Goal: Task Accomplishment & Management: Complete application form

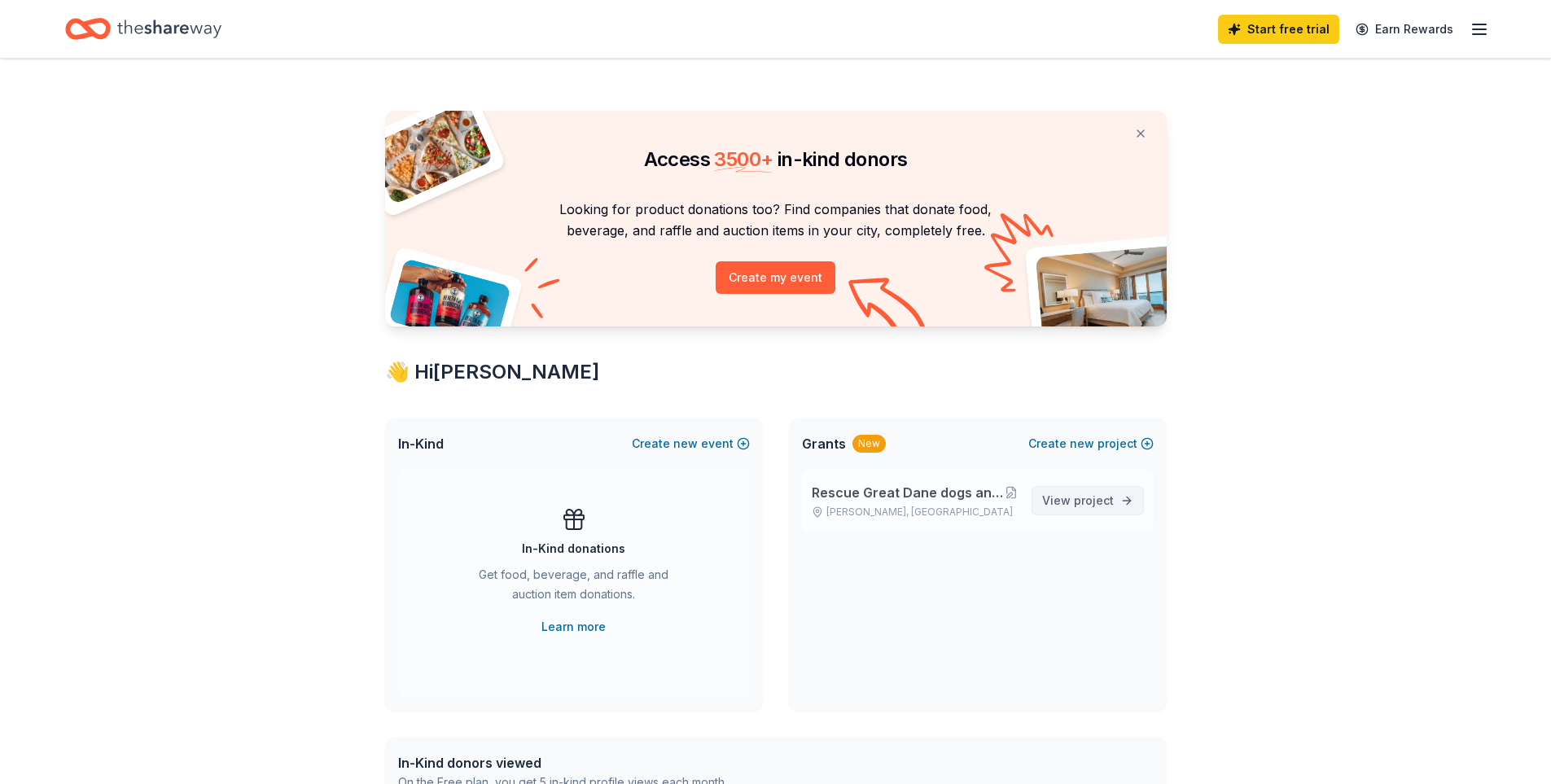
click at [1087, 498] on span "project" at bounding box center [1094, 500] width 40 height 14
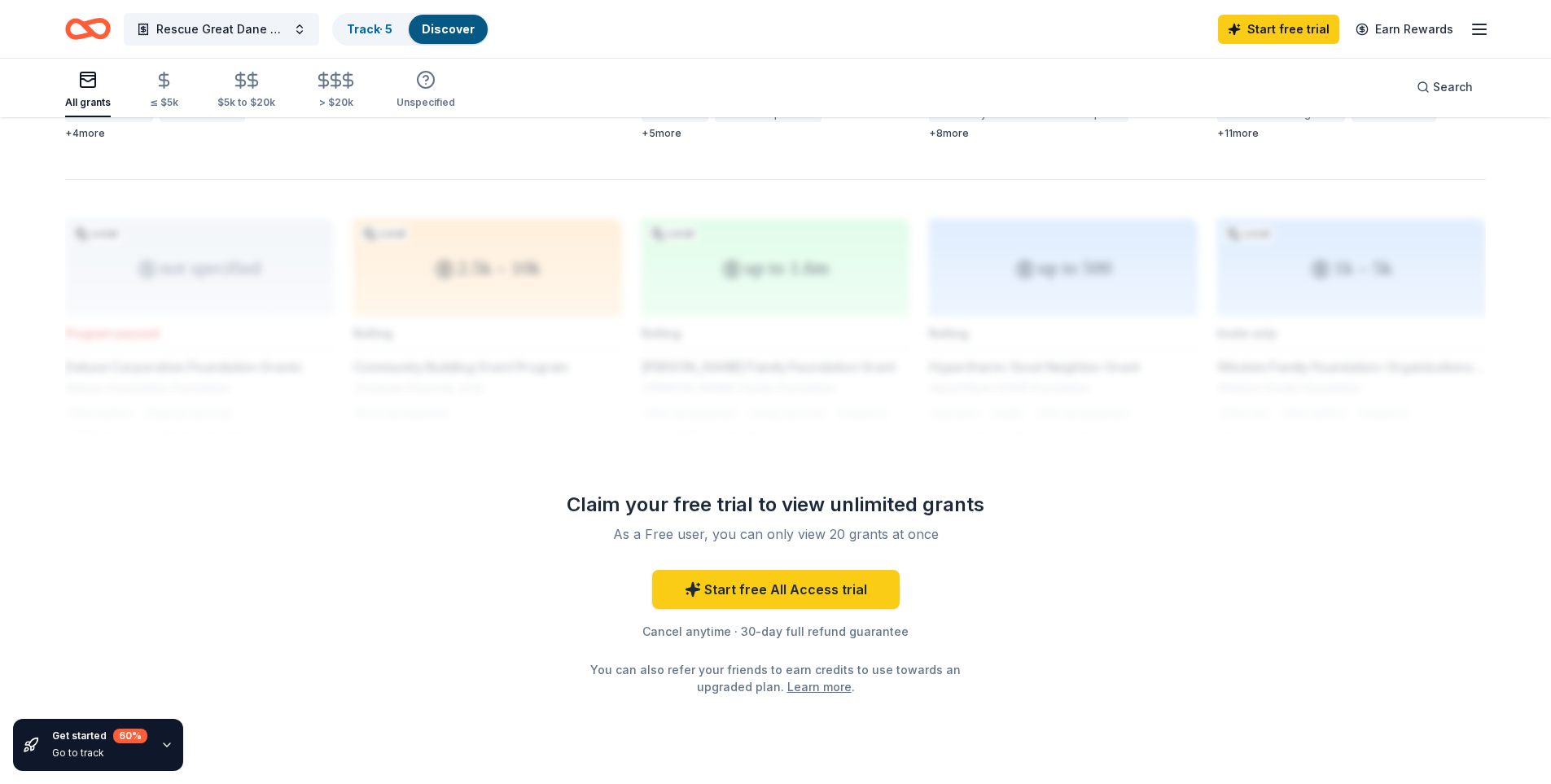
scroll to position [1267, 0]
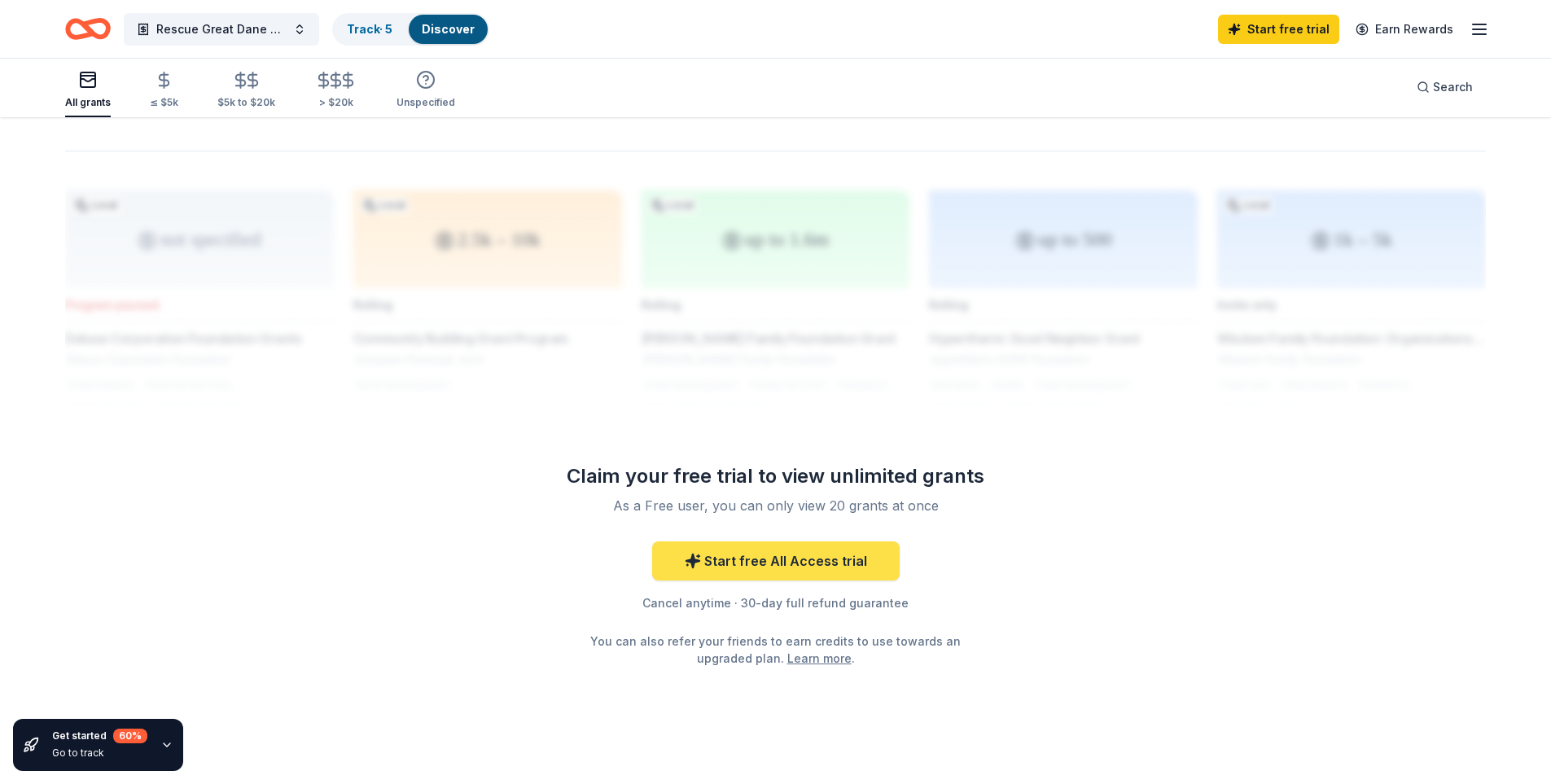
click at [822, 542] on link "Start free All Access trial" at bounding box center [775, 560] width 248 height 39
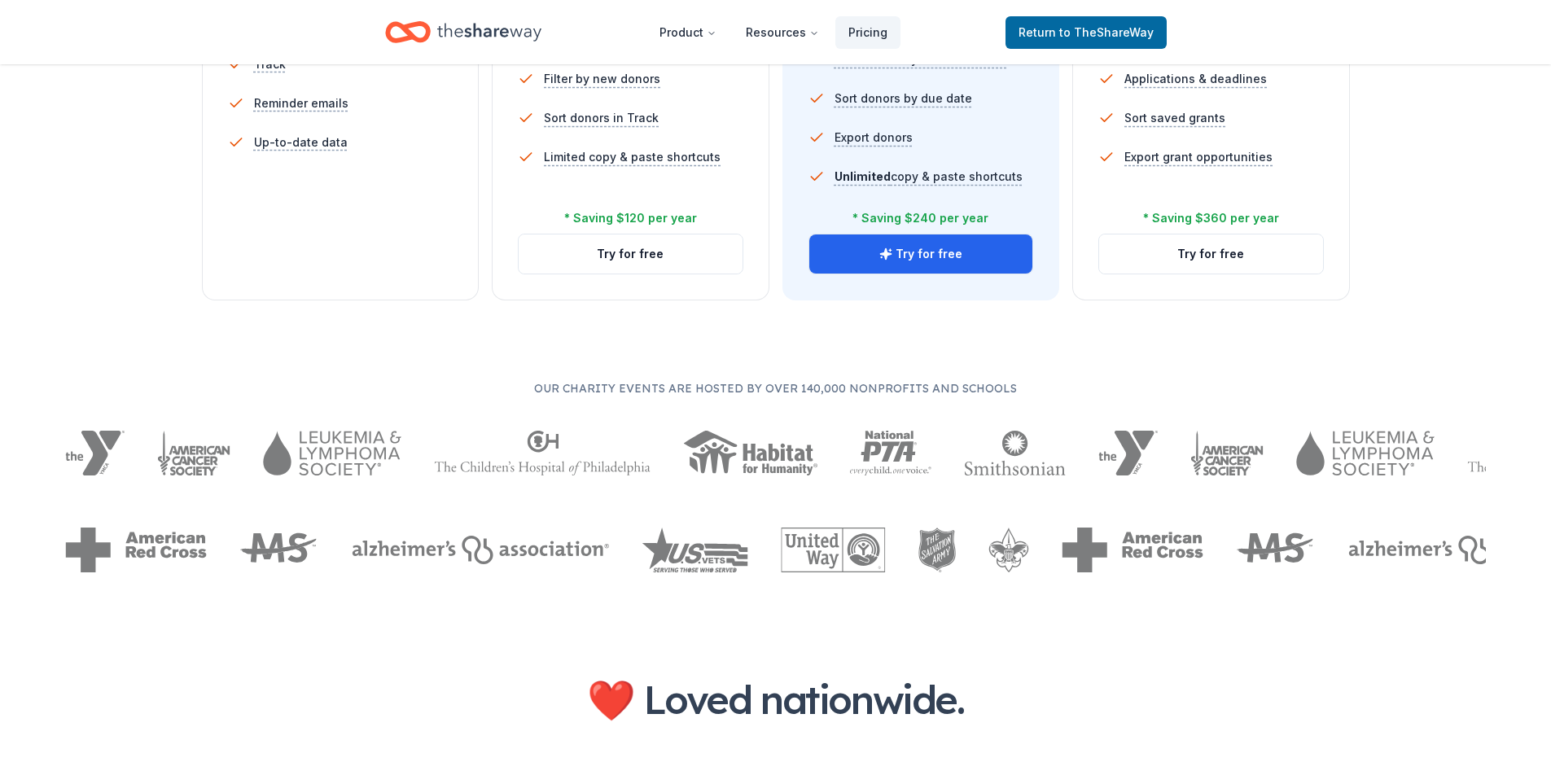
scroll to position [326, 0]
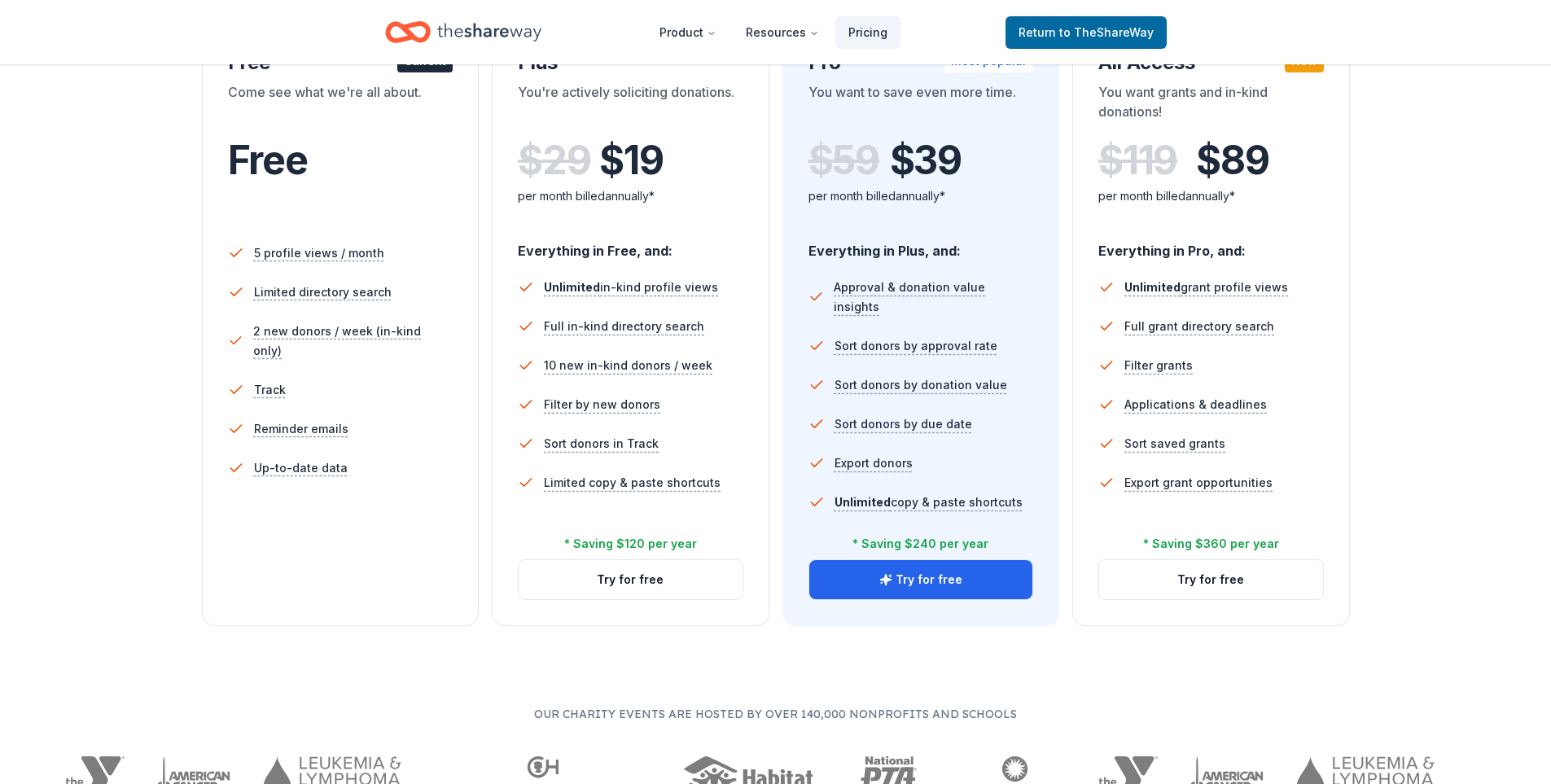
click at [374, 514] on div "5 profile views / month Limited directory search 2 new donors / week (in-kind o…" at bounding box center [340, 390] width 226 height 326
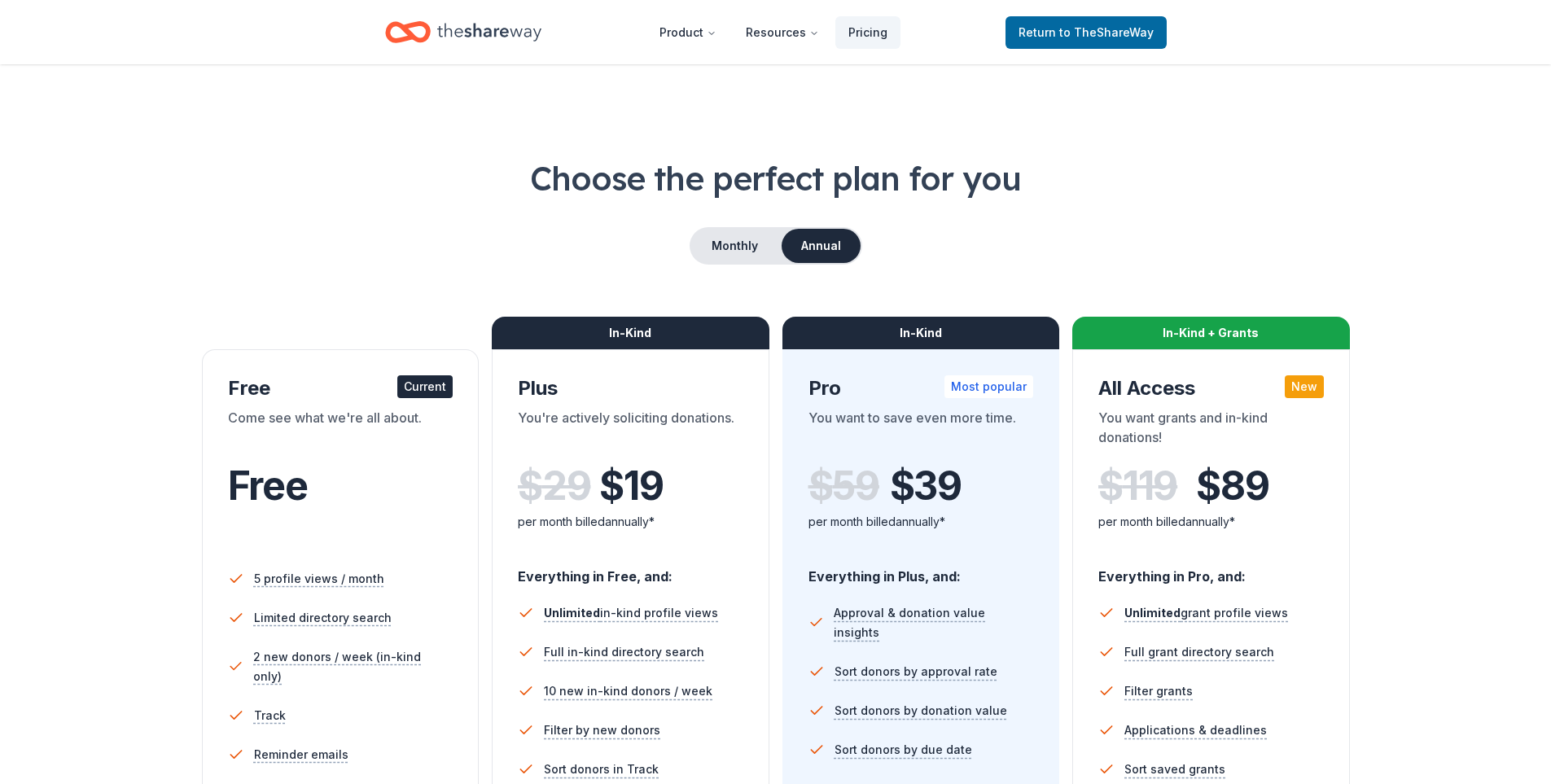
click at [423, 385] on div "Current" at bounding box center [424, 386] width 55 height 23
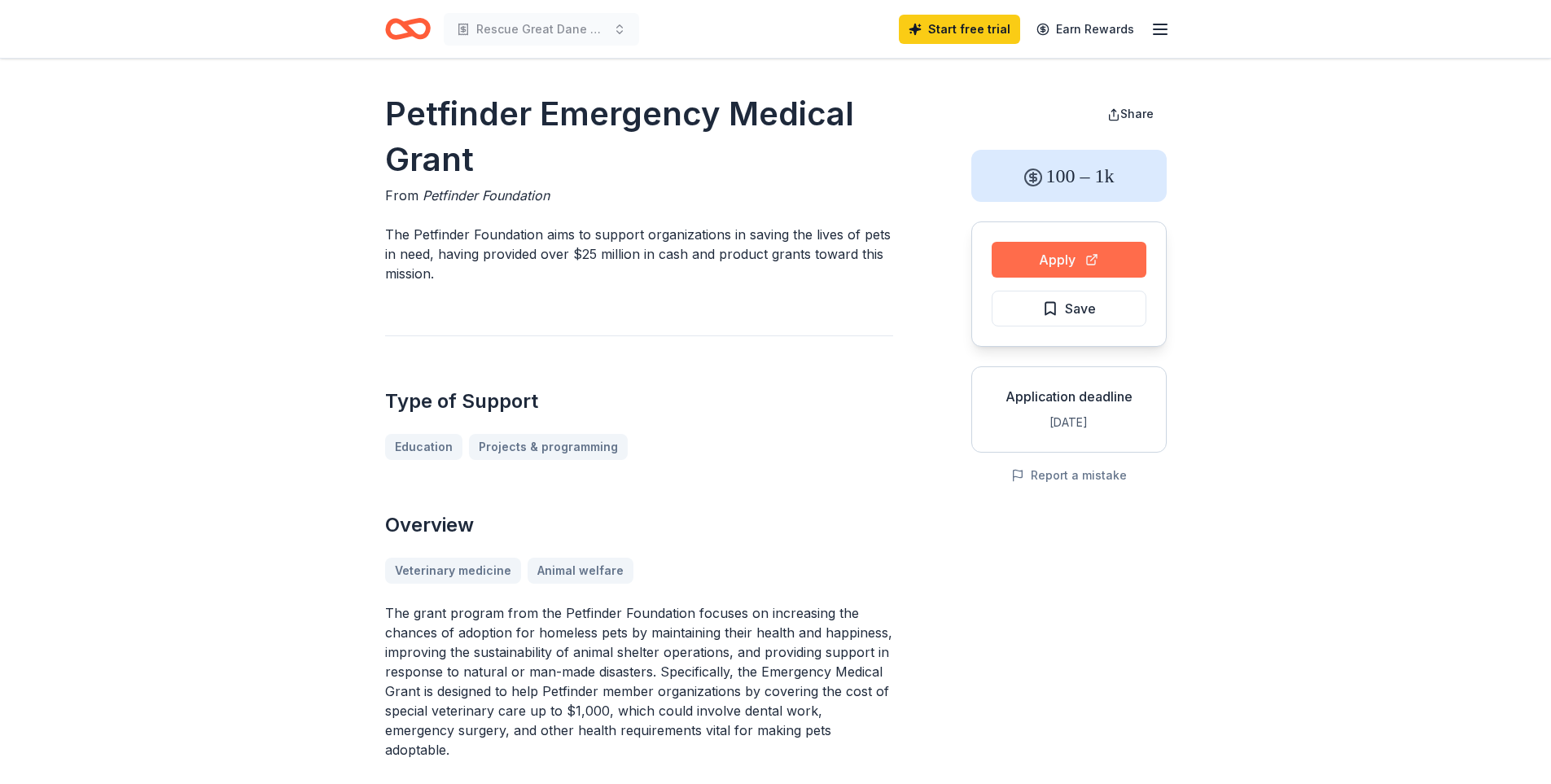
click at [1069, 261] on button "Apply" at bounding box center [1069, 260] width 155 height 36
